Goal: Task Accomplishment & Management: Complete application form

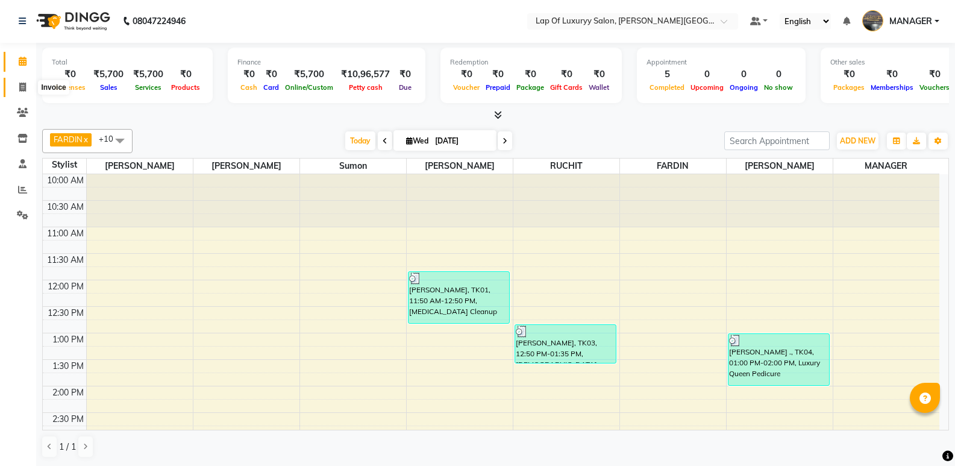
click at [15, 86] on span at bounding box center [22, 88] width 21 height 14
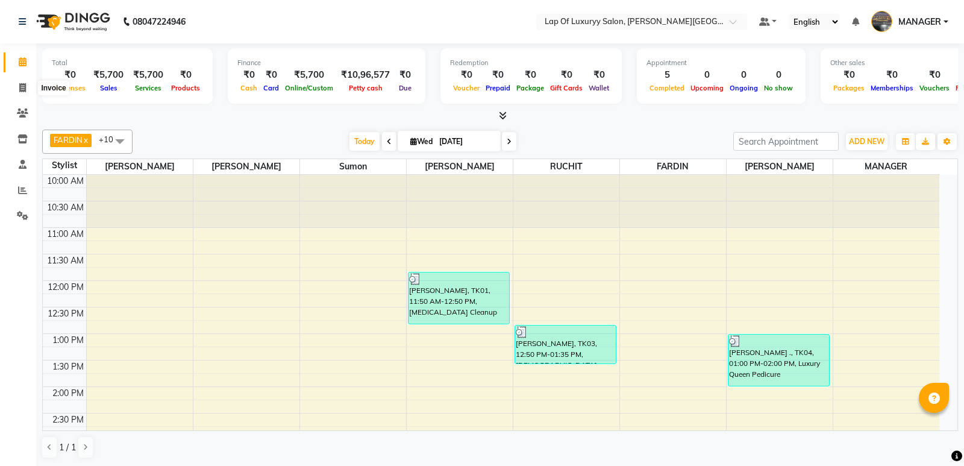
select select "17"
select select "service"
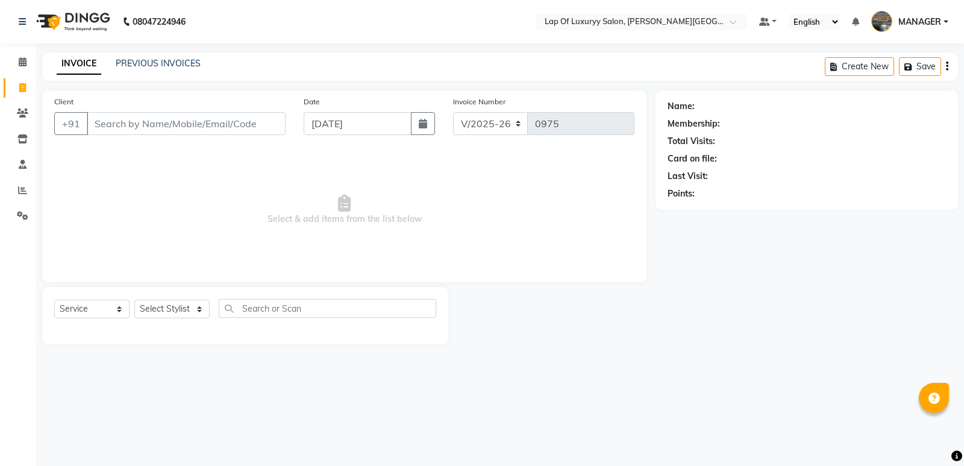
click at [169, 130] on input "Client" at bounding box center [186, 123] width 199 height 23
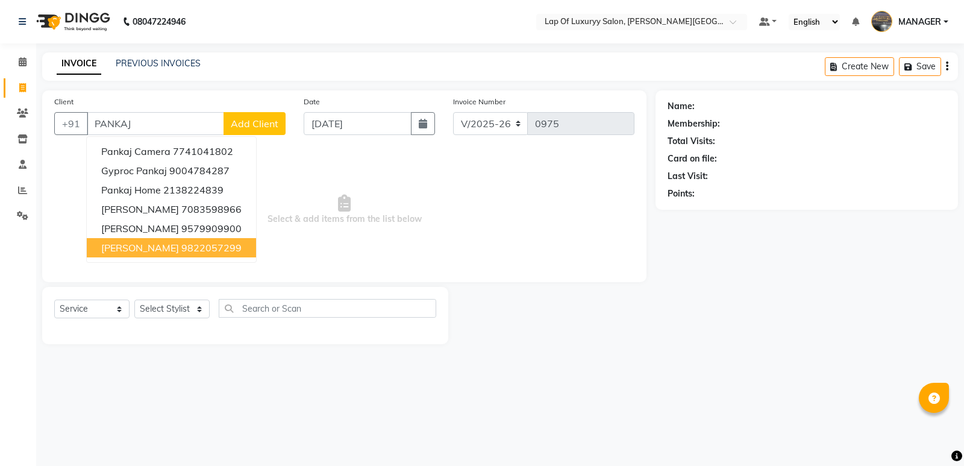
click at [195, 247] on ngb-highlight "9822057299" at bounding box center [211, 248] width 60 height 12
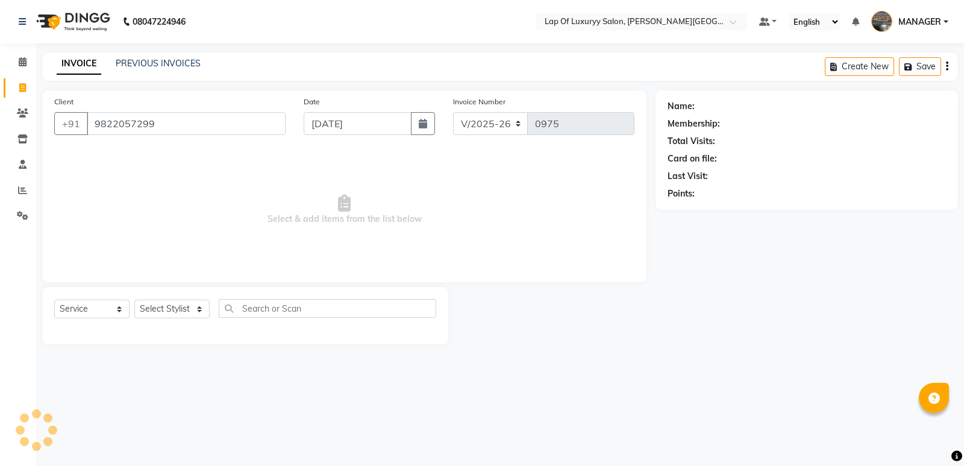
type input "9822057299"
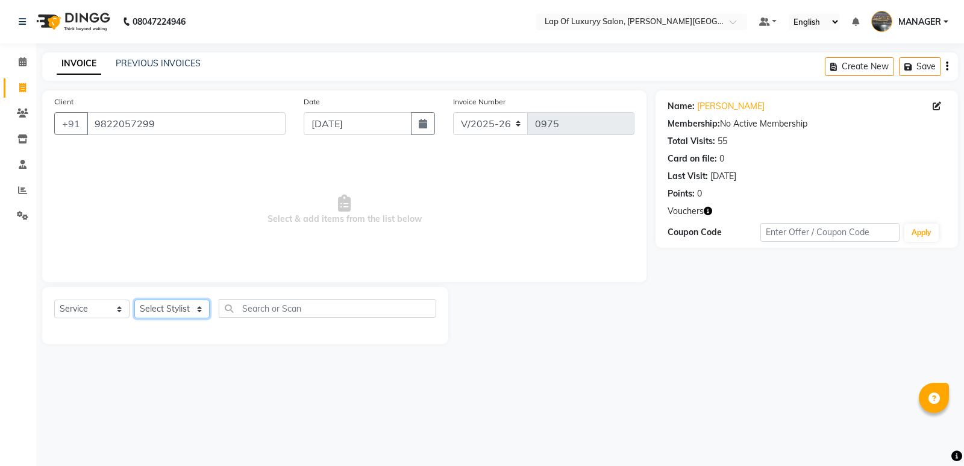
click at [136, 304] on select "Select Stylist [PERSON_NAME] [PERSON_NAME] MANAGER [PERSON_NAME] [PERSON_NAME] …" at bounding box center [171, 308] width 75 height 19
select select "21284"
click at [134, 299] on select "Select Stylist [PERSON_NAME] [PERSON_NAME] MANAGER [PERSON_NAME] [PERSON_NAME] …" at bounding box center [171, 308] width 75 height 19
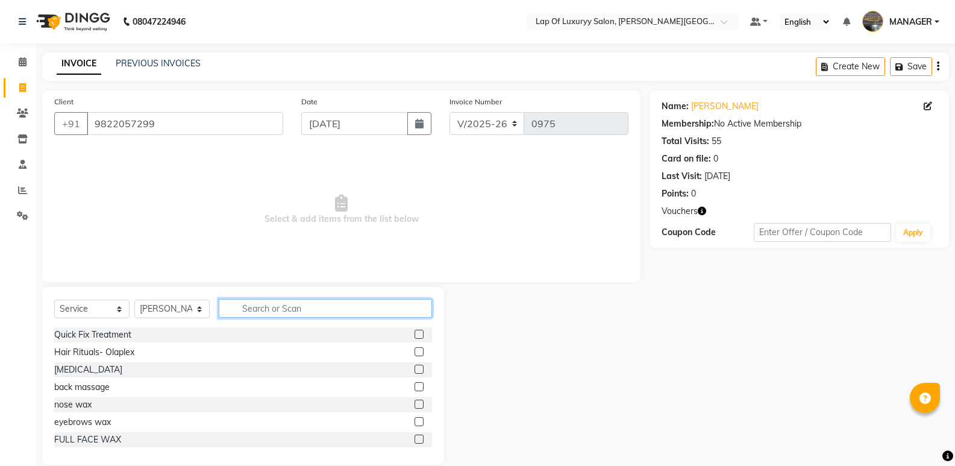
click at [285, 311] on input "text" at bounding box center [325, 308] width 213 height 19
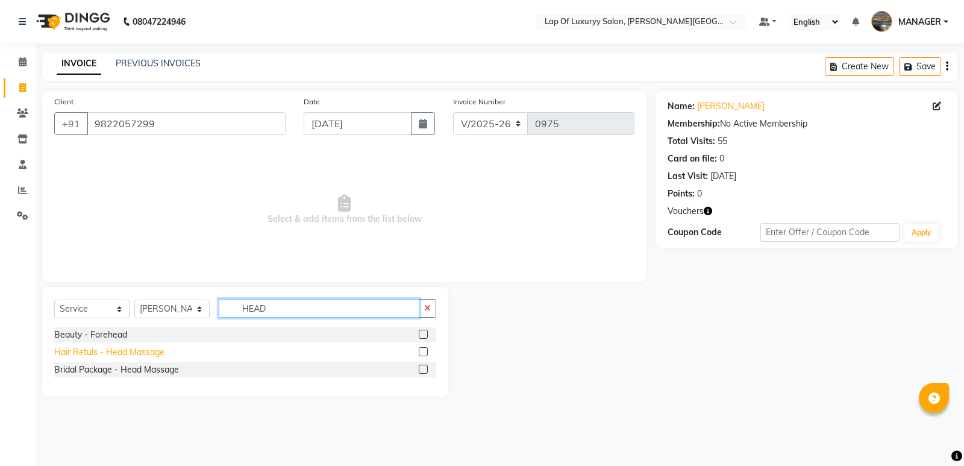
type input "HEAD"
click at [128, 357] on div "Hair Retuls - Head Massage" at bounding box center [109, 352] width 110 height 13
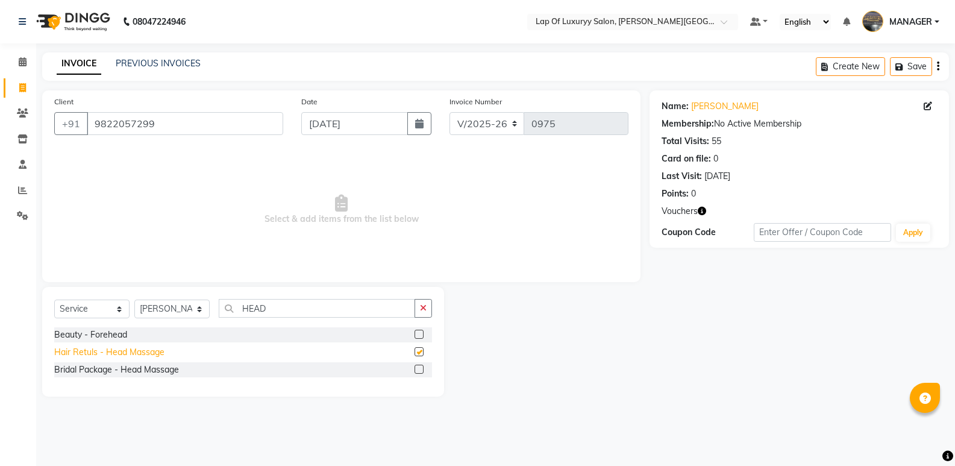
checkbox input "false"
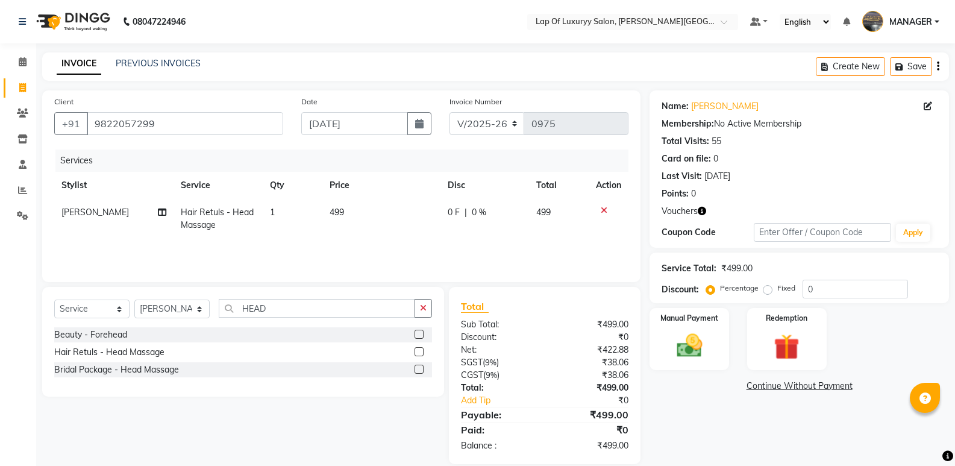
click at [346, 209] on td "499" at bounding box center [381, 219] width 118 height 40
select select "21284"
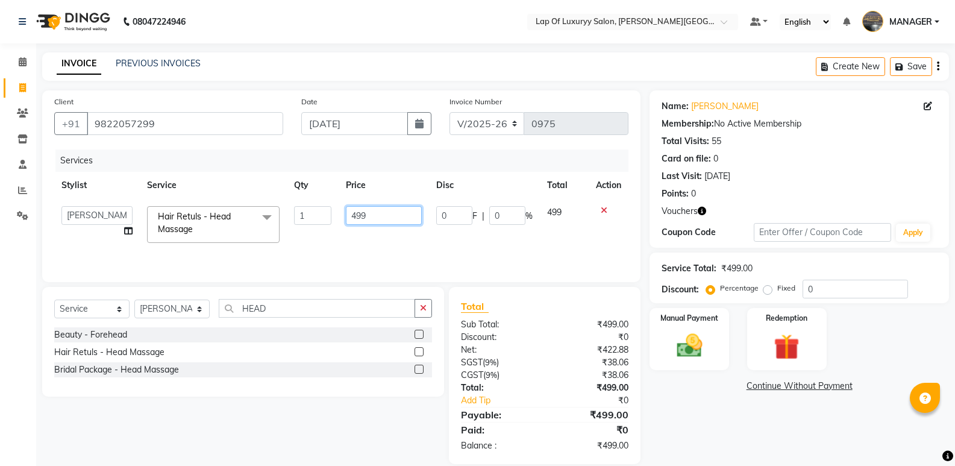
click at [378, 216] on input "499" at bounding box center [383, 215] width 75 height 19
type input "4"
type input "1180"
click at [363, 246] on div "Services Stylist Service Qty Price Disc Total Action [PERSON_NAME] [PERSON_NAME…" at bounding box center [341, 209] width 574 height 121
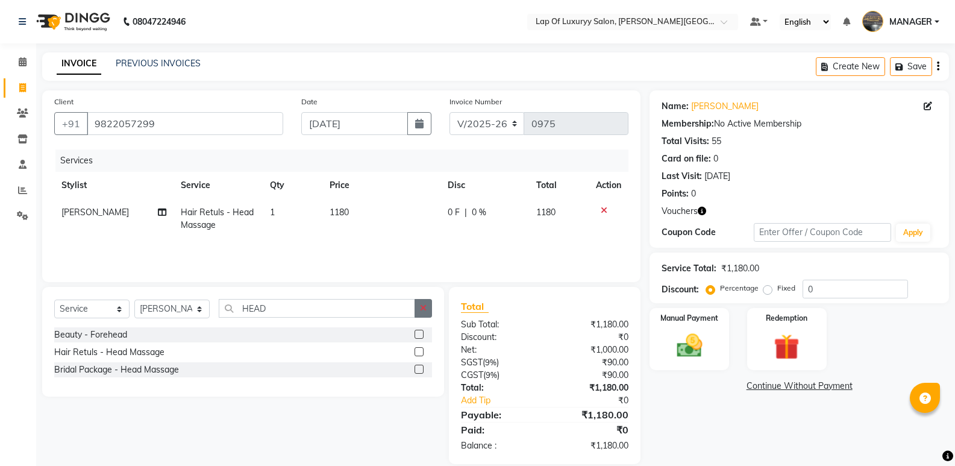
click at [422, 308] on icon "button" at bounding box center [423, 308] width 7 height 8
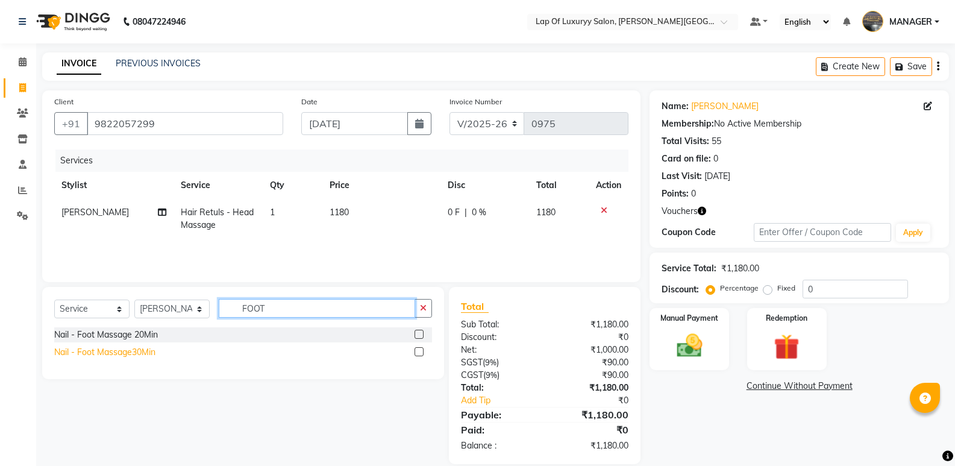
type input "FOOT"
drag, startPoint x: 114, startPoint y: 351, endPoint x: 119, endPoint y: 346, distance: 7.7
click at [114, 351] on div "Nail - Foot Massage30Min" at bounding box center [104, 352] width 101 height 13
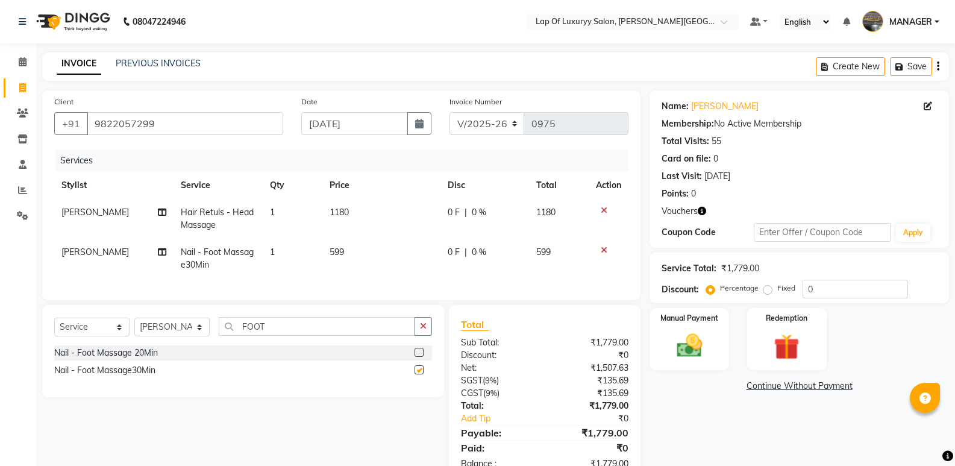
checkbox input "false"
click at [357, 248] on td "599" at bounding box center [381, 259] width 118 height 40
select select "21284"
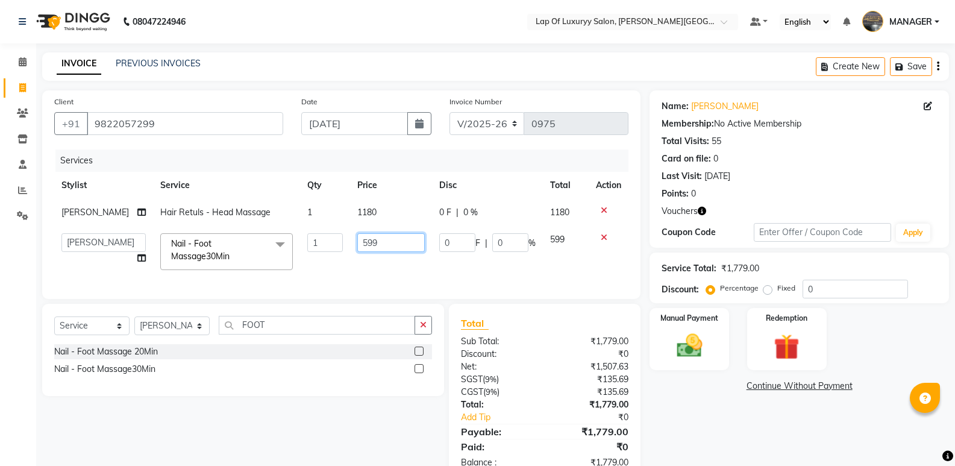
click at [388, 250] on input "599" at bounding box center [390, 242] width 67 height 19
type input "5"
type input "1180"
click at [386, 257] on td "1180" at bounding box center [391, 251] width 82 height 51
select select "21284"
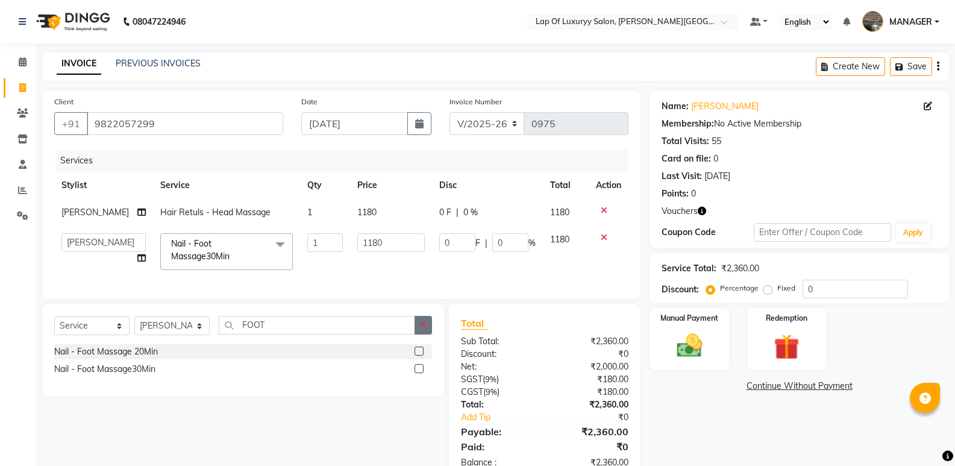
click at [423, 329] on icon "button" at bounding box center [423, 325] width 7 height 8
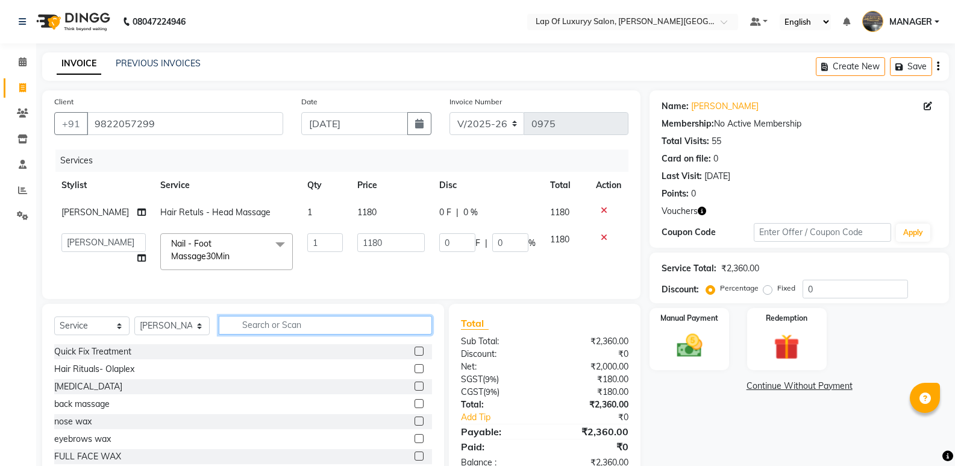
type input "A"
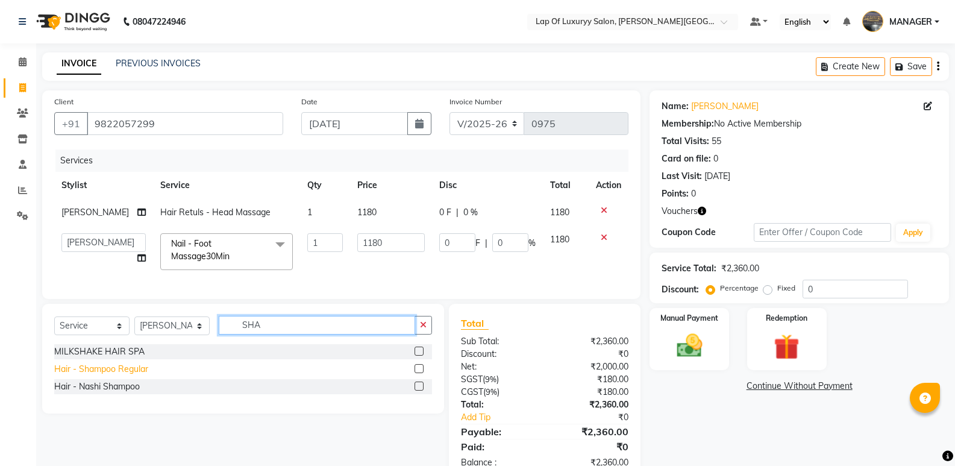
type input "SHA"
click at [113, 375] on div "Hair - Shampoo Regular" at bounding box center [101, 369] width 94 height 13
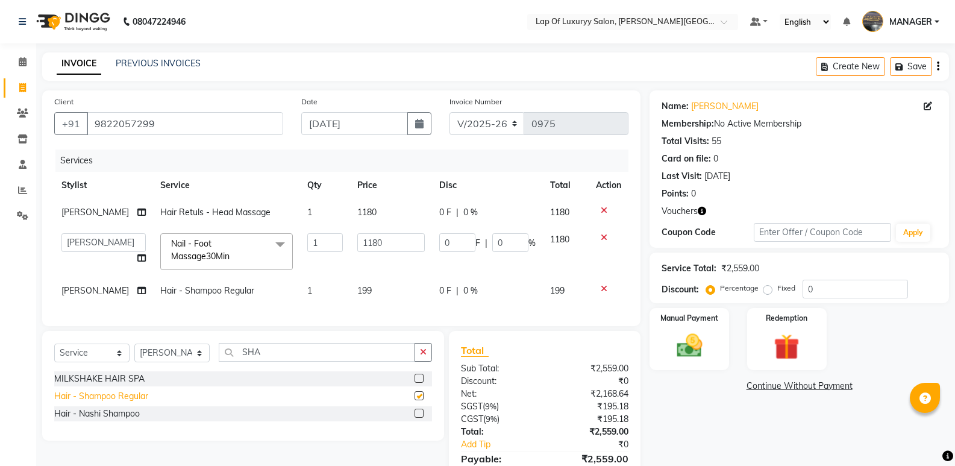
checkbox input "false"
click at [404, 286] on td "199" at bounding box center [391, 290] width 82 height 27
select select "21284"
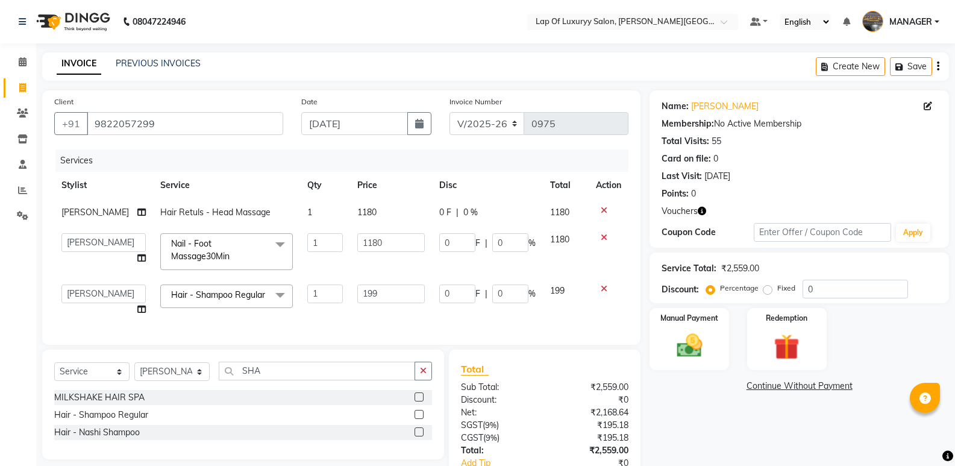
click at [404, 286] on input "199" at bounding box center [390, 293] width 67 height 19
type input "1"
type input "413"
click at [433, 322] on div "Services Stylist Service Qty Price Disc Total Action [PERSON_NAME] Hair Retuls …" at bounding box center [341, 240] width 574 height 183
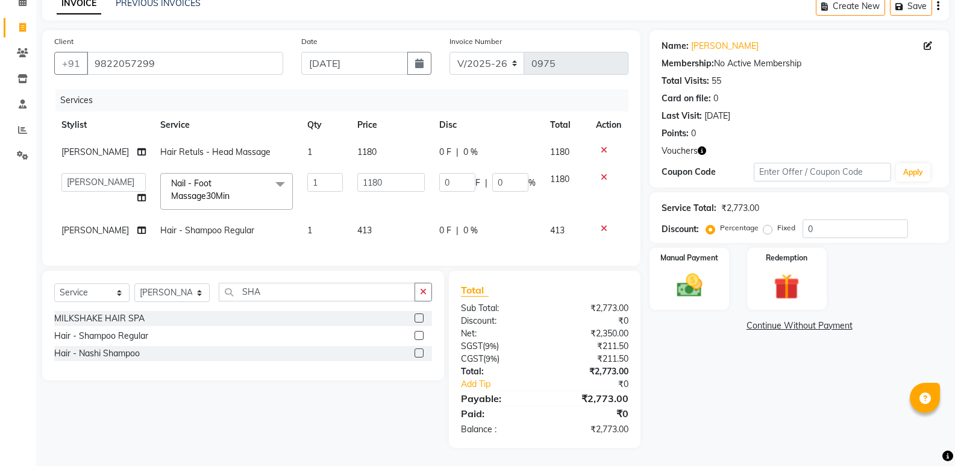
scroll to position [69, 0]
click at [790, 283] on img at bounding box center [786, 286] width 43 height 33
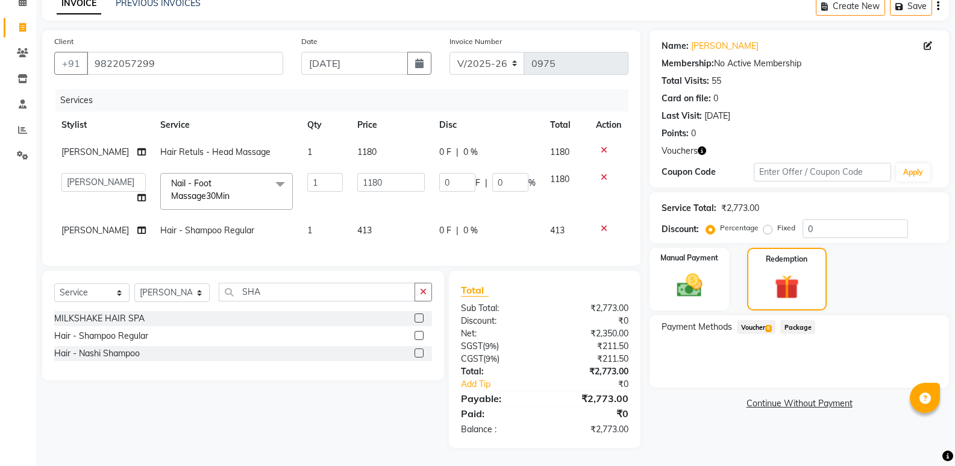
click at [760, 320] on span "Voucher 6" at bounding box center [756, 327] width 39 height 14
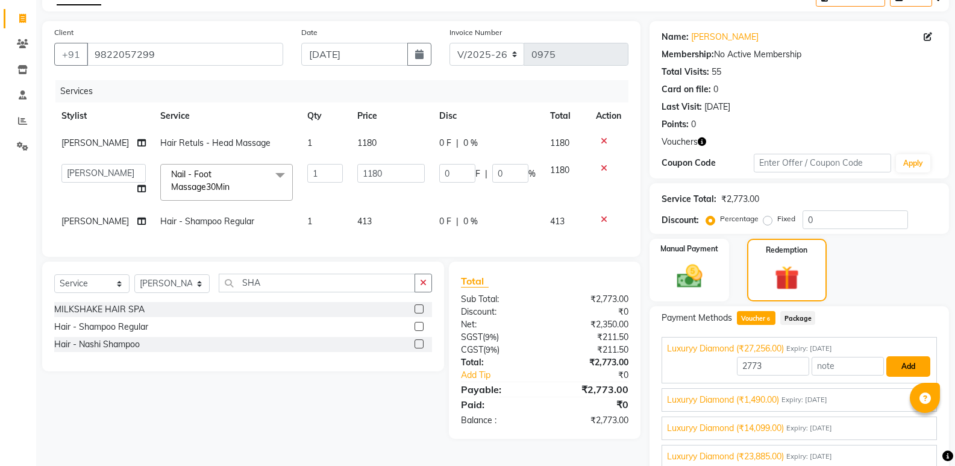
click at [900, 366] on button "Add" at bounding box center [908, 366] width 44 height 20
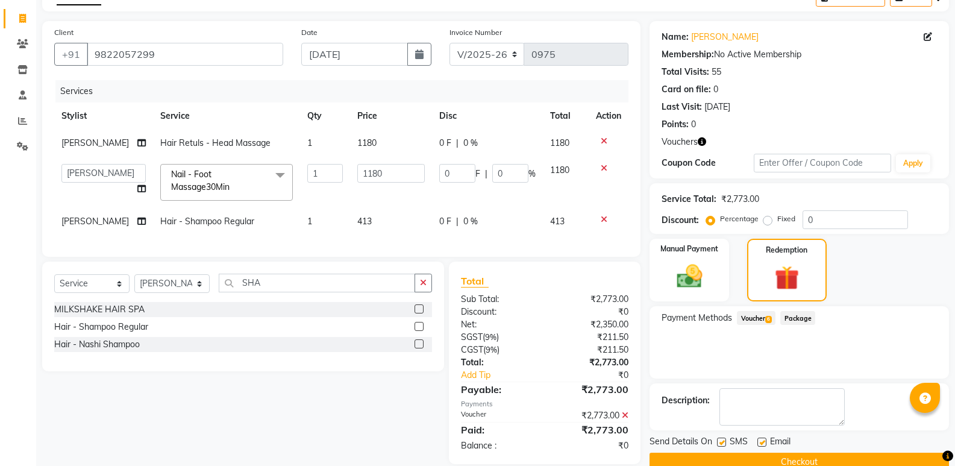
scroll to position [95, 0]
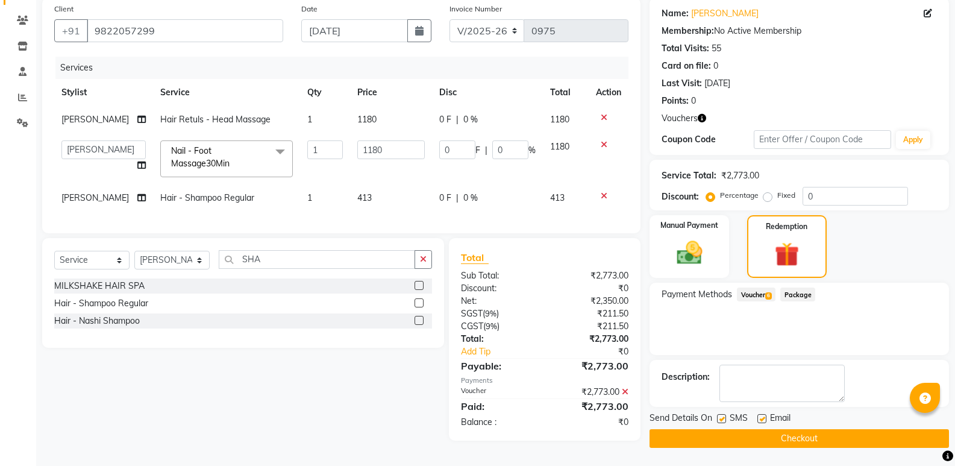
click at [758, 417] on label at bounding box center [761, 418] width 9 height 9
click at [758, 417] on input "checkbox" at bounding box center [761, 419] width 8 height 8
checkbox input "false"
click at [722, 419] on label at bounding box center [721, 418] width 9 height 9
click at [722, 419] on input "checkbox" at bounding box center [721, 419] width 8 height 8
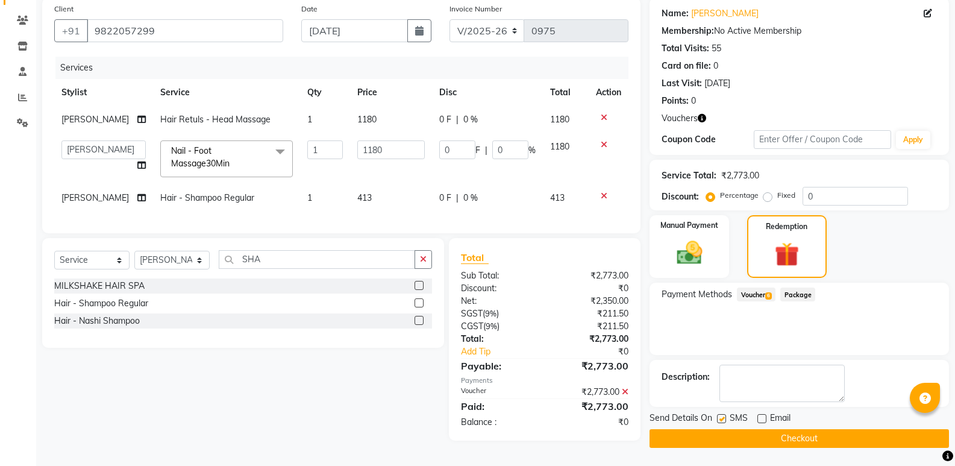
checkbox input "false"
click at [721, 431] on button "Checkout" at bounding box center [799, 438] width 299 height 19
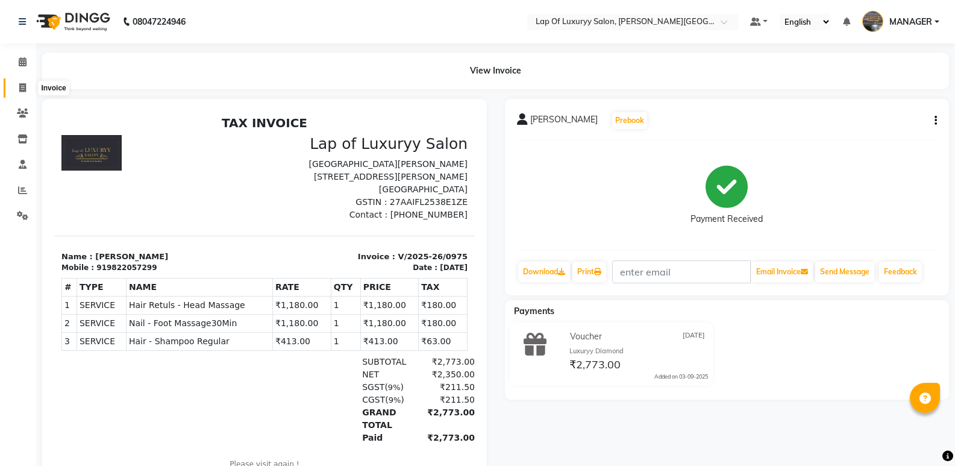
click at [17, 81] on span at bounding box center [22, 88] width 21 height 14
select select "service"
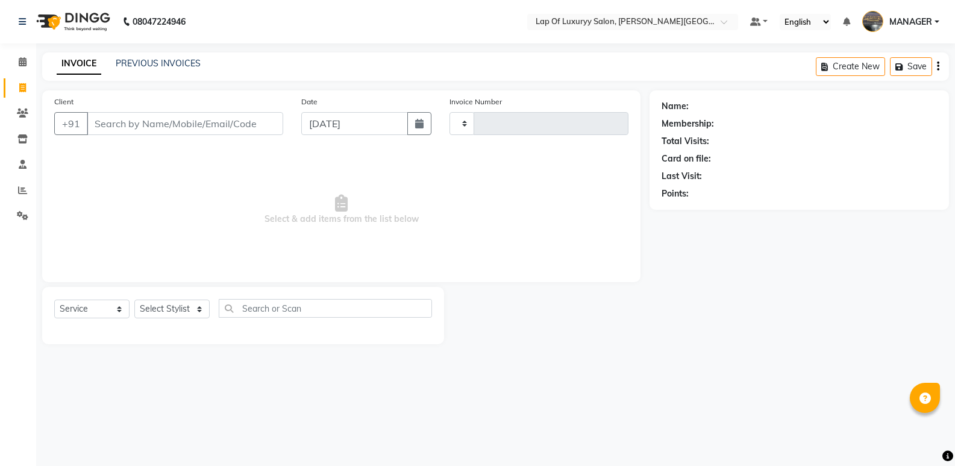
type input "0976"
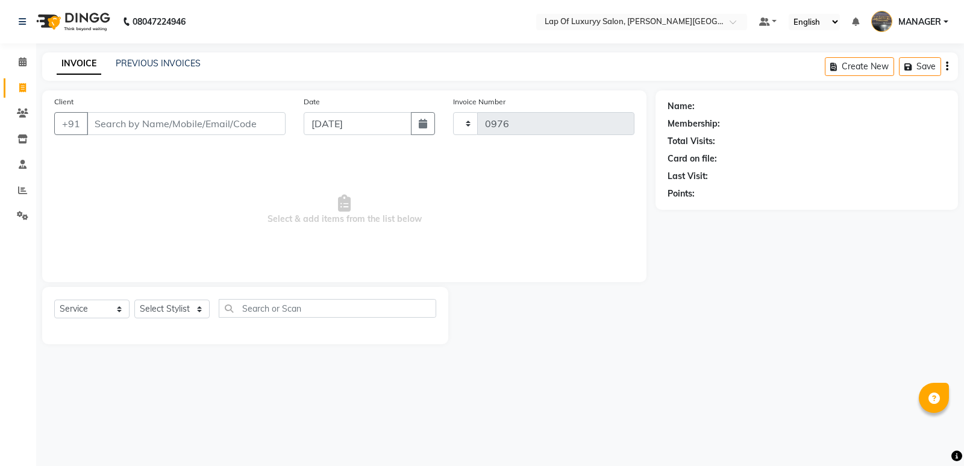
select select "17"
click at [121, 117] on input "Client" at bounding box center [186, 123] width 199 height 23
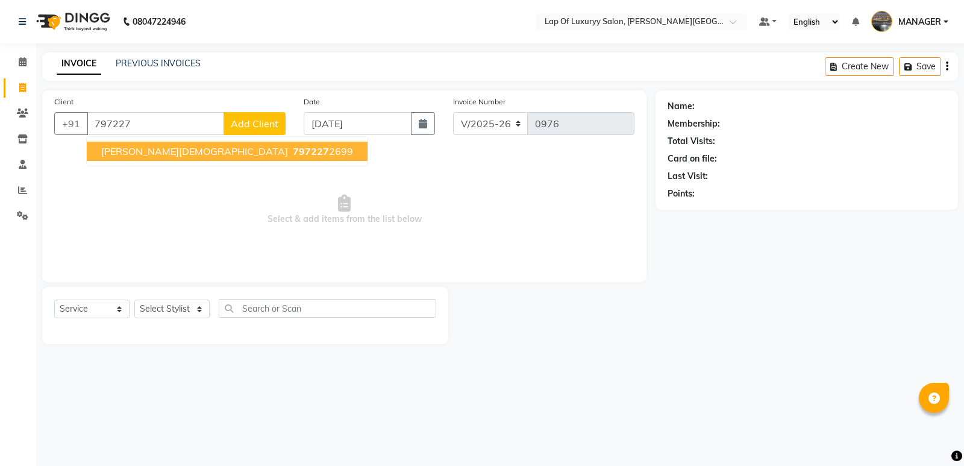
click at [290, 145] on ngb-highlight "797227 2699" at bounding box center [321, 151] width 63 height 12
type input "7972272699"
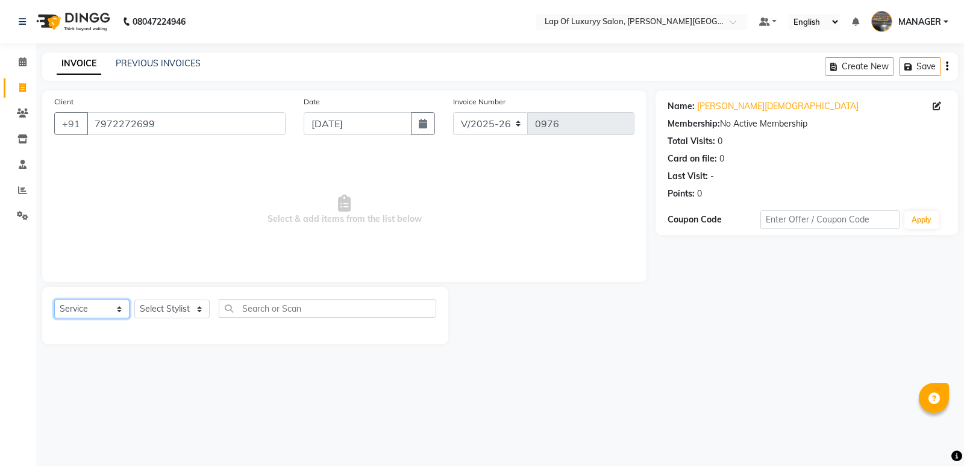
click at [93, 310] on select "Select Service Product Membership Package Voucher Prepaid Gift Card" at bounding box center [91, 308] width 75 height 19
select select "product"
click at [54, 299] on select "Select Service Product Membership Package Voucher Prepaid Gift Card" at bounding box center [91, 308] width 75 height 19
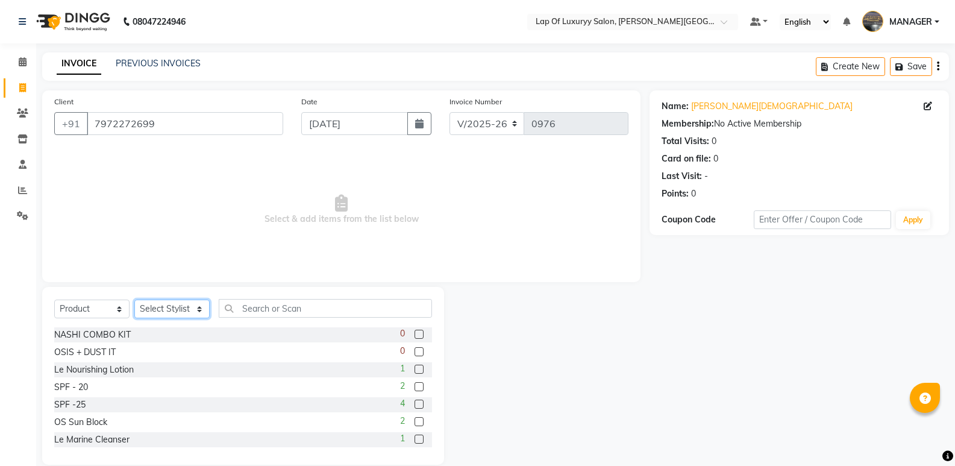
click at [180, 301] on select "Select Stylist [PERSON_NAME] [PERSON_NAME] MANAGER [PERSON_NAME] [PERSON_NAME] …" at bounding box center [171, 308] width 75 height 19
select select "79131"
click at [134, 299] on select "Select Stylist [PERSON_NAME] [PERSON_NAME] MANAGER [PERSON_NAME] [PERSON_NAME] …" at bounding box center [171, 308] width 75 height 19
click at [240, 313] on input "text" at bounding box center [325, 308] width 213 height 19
type input "B"
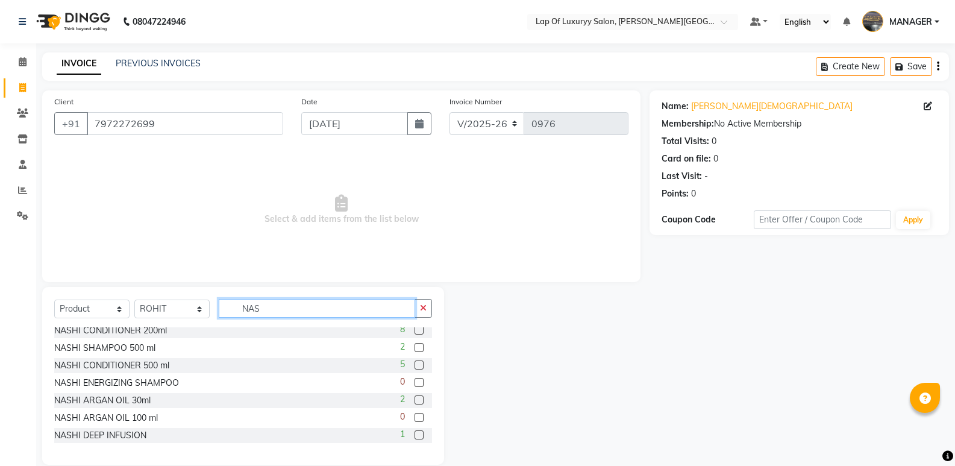
scroll to position [60, 0]
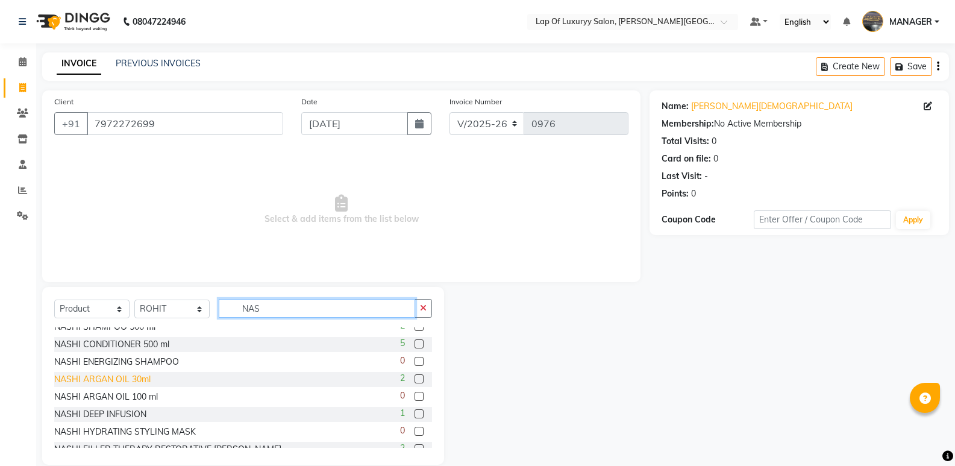
type input "NAS"
click at [135, 383] on div "NASHI ARGAN OIL 30ml" at bounding box center [102, 379] width 96 height 13
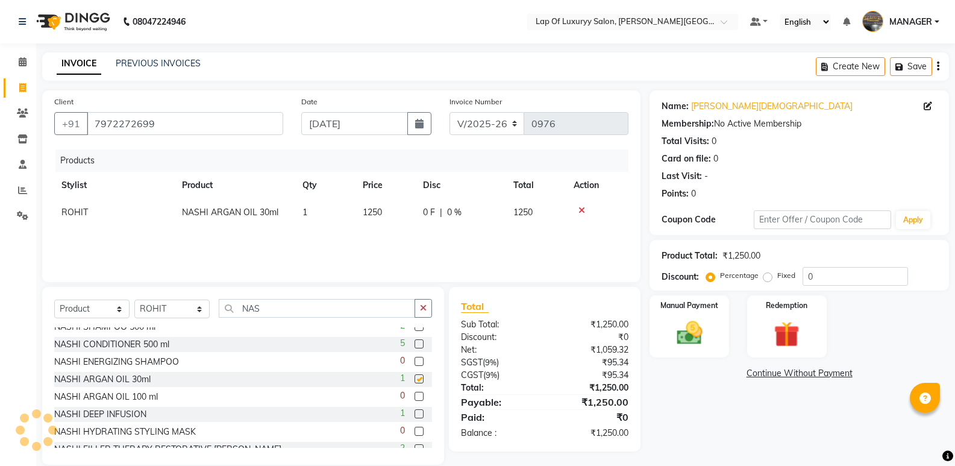
checkbox input "false"
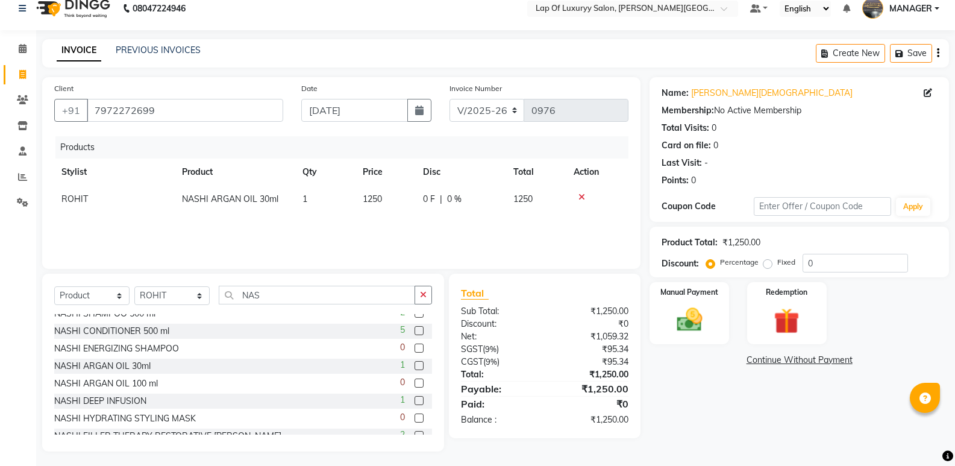
scroll to position [17, 0]
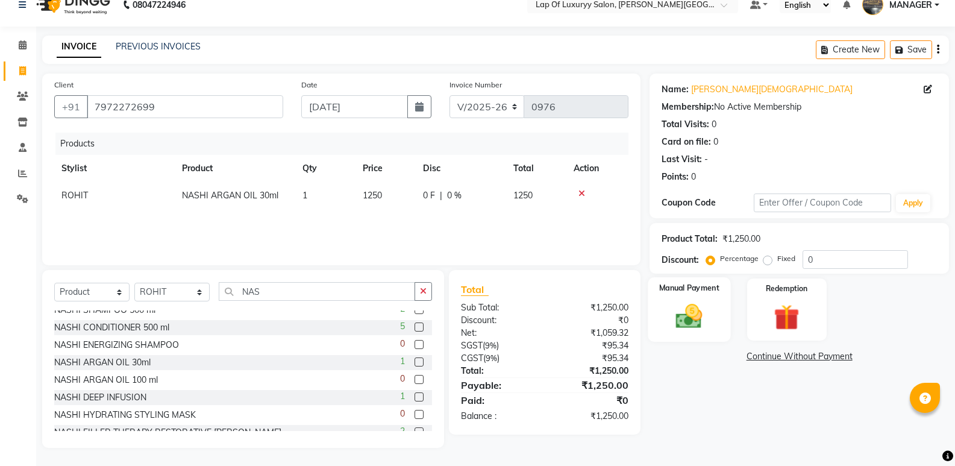
click at [698, 323] on img at bounding box center [689, 316] width 43 height 31
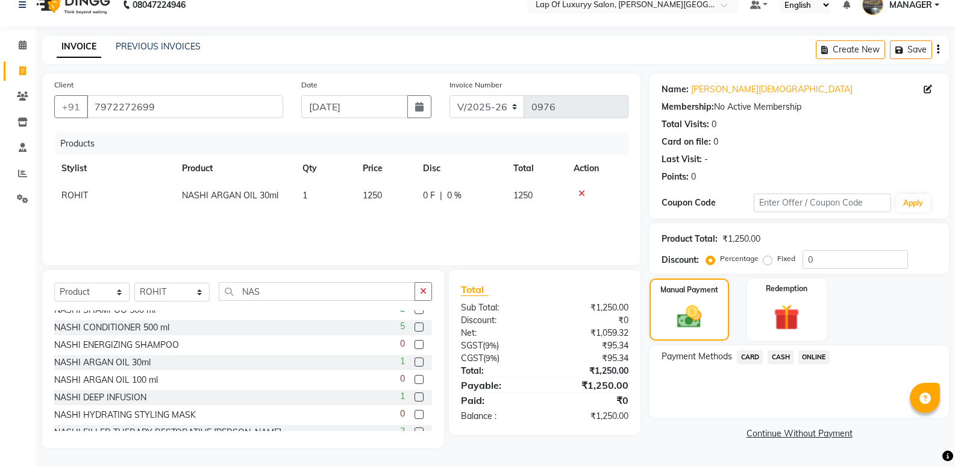
click at [783, 355] on span "CASH" at bounding box center [781, 357] width 26 height 14
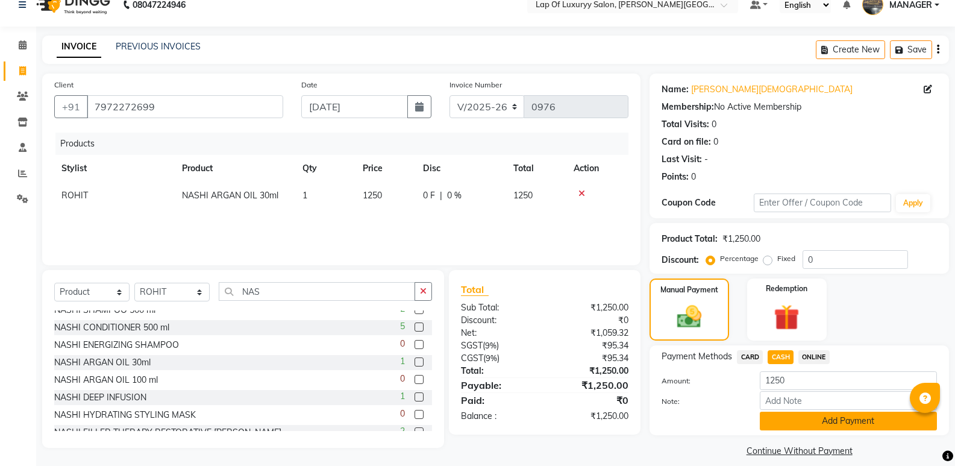
click at [803, 416] on button "Add Payment" at bounding box center [848, 421] width 177 height 19
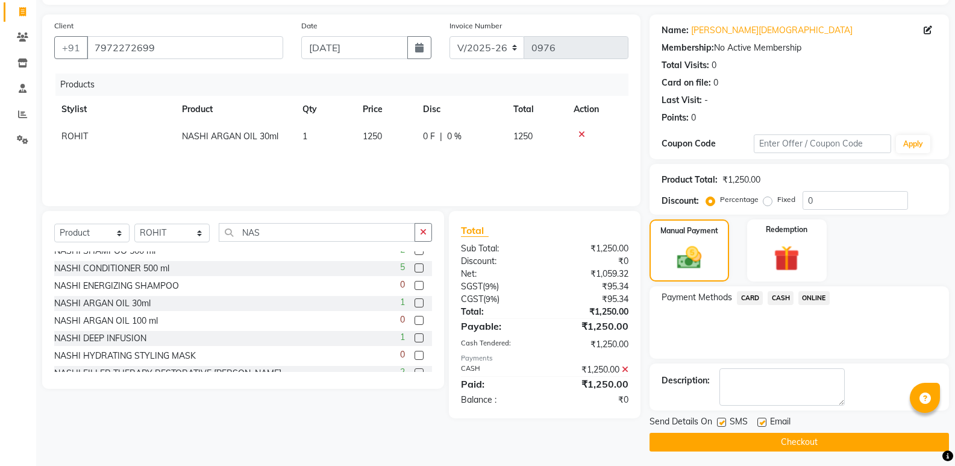
scroll to position [80, 0]
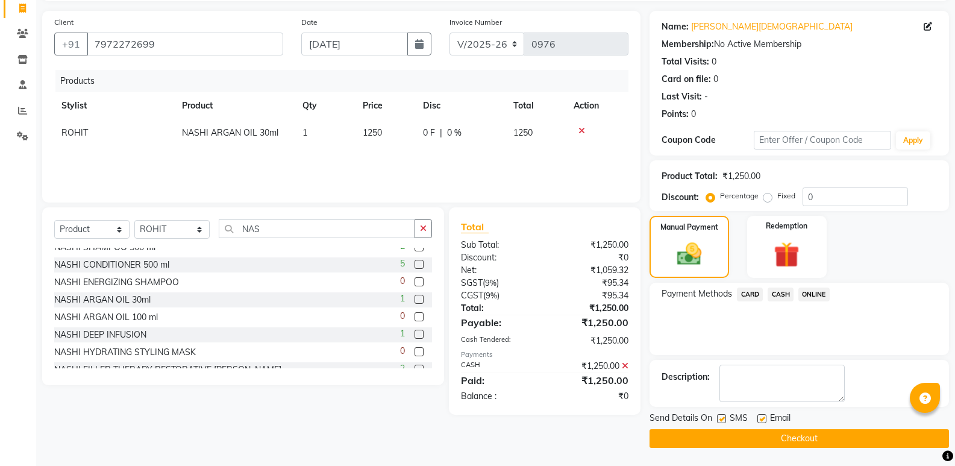
click at [760, 416] on label at bounding box center [761, 418] width 9 height 9
click at [760, 416] on input "checkbox" at bounding box center [761, 419] width 8 height 8
checkbox input "false"
click at [729, 434] on button "Checkout" at bounding box center [799, 438] width 299 height 19
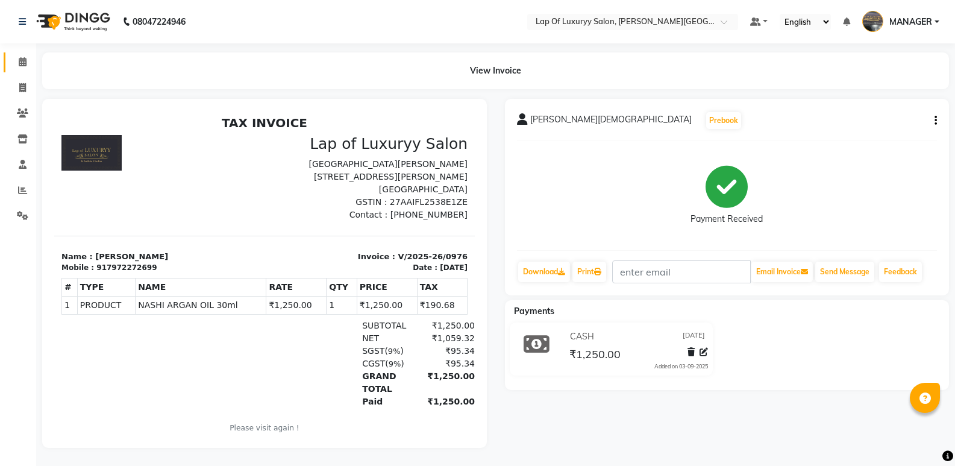
click at [20, 55] on link "Calendar" at bounding box center [18, 62] width 29 height 20
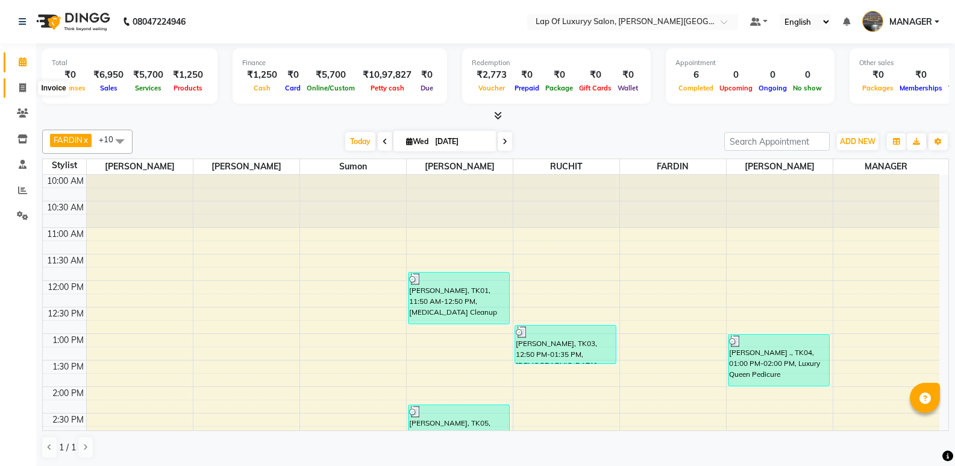
click at [22, 86] on icon at bounding box center [22, 87] width 7 height 9
select select "17"
select select "service"
